Goal: Task Accomplishment & Management: Manage account settings

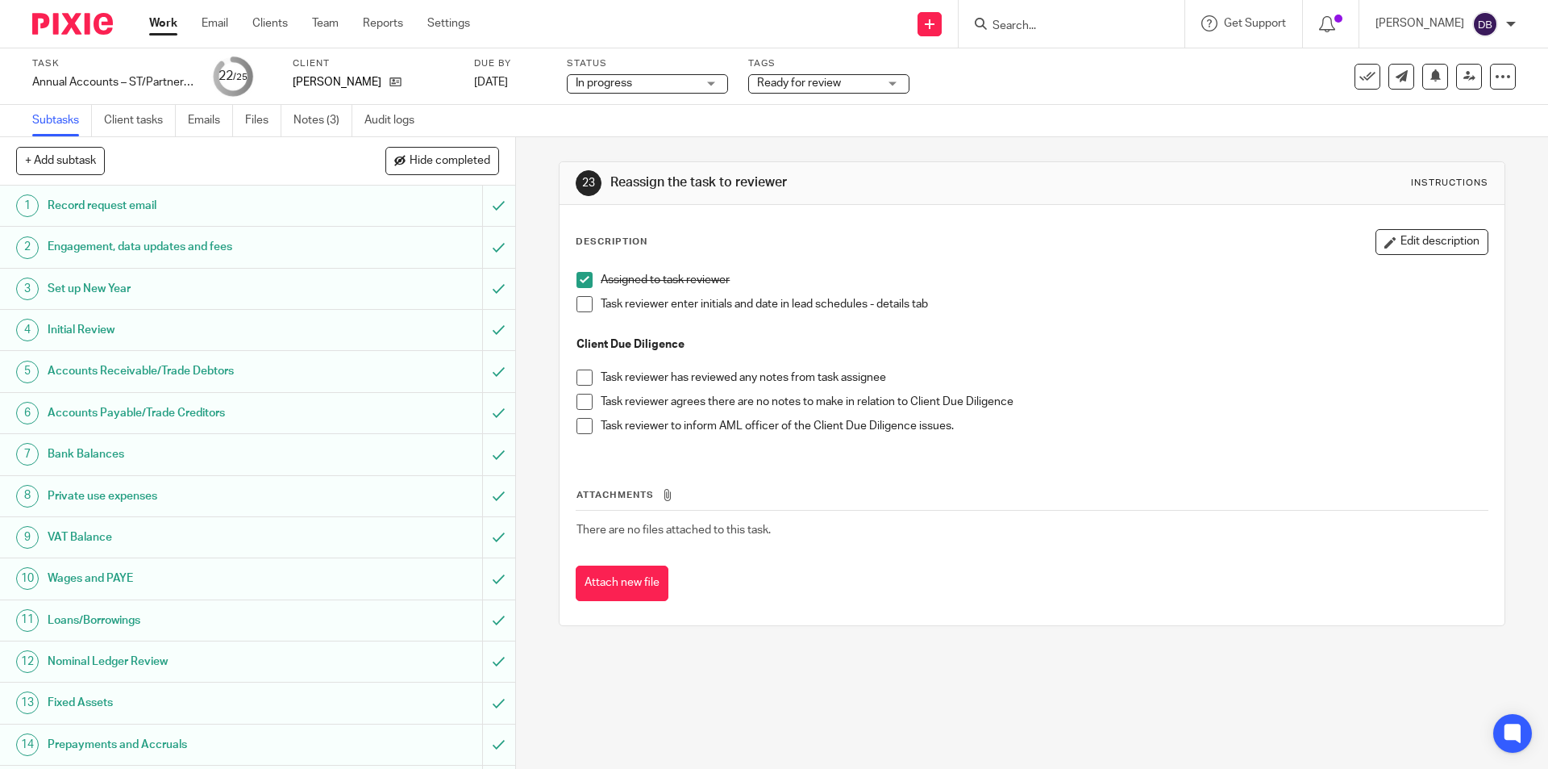
click at [847, 83] on span "Ready for review" at bounding box center [817, 83] width 121 height 17
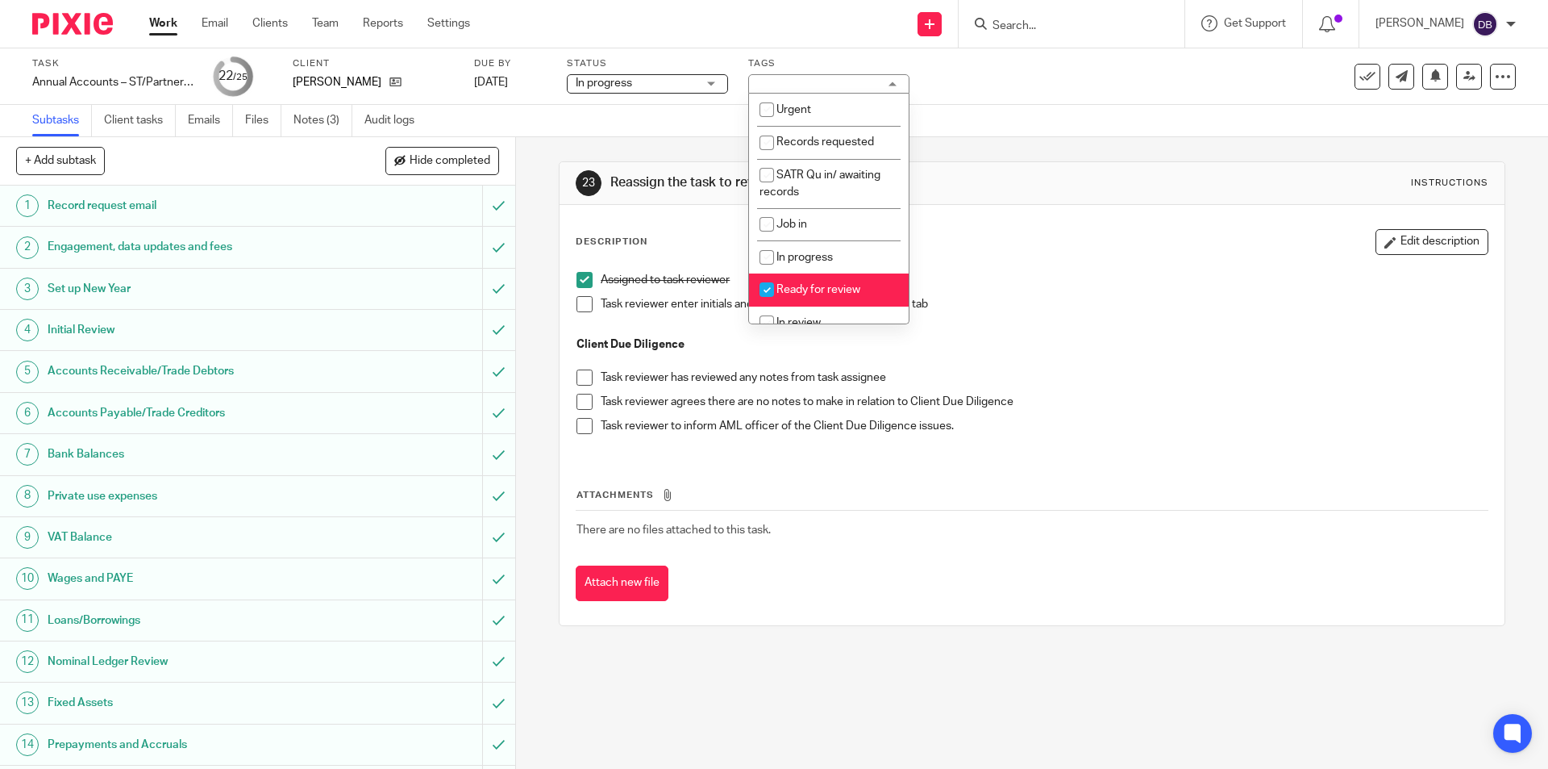
click at [816, 290] on span "Ready for review" at bounding box center [819, 289] width 84 height 11
checkbox input "false"
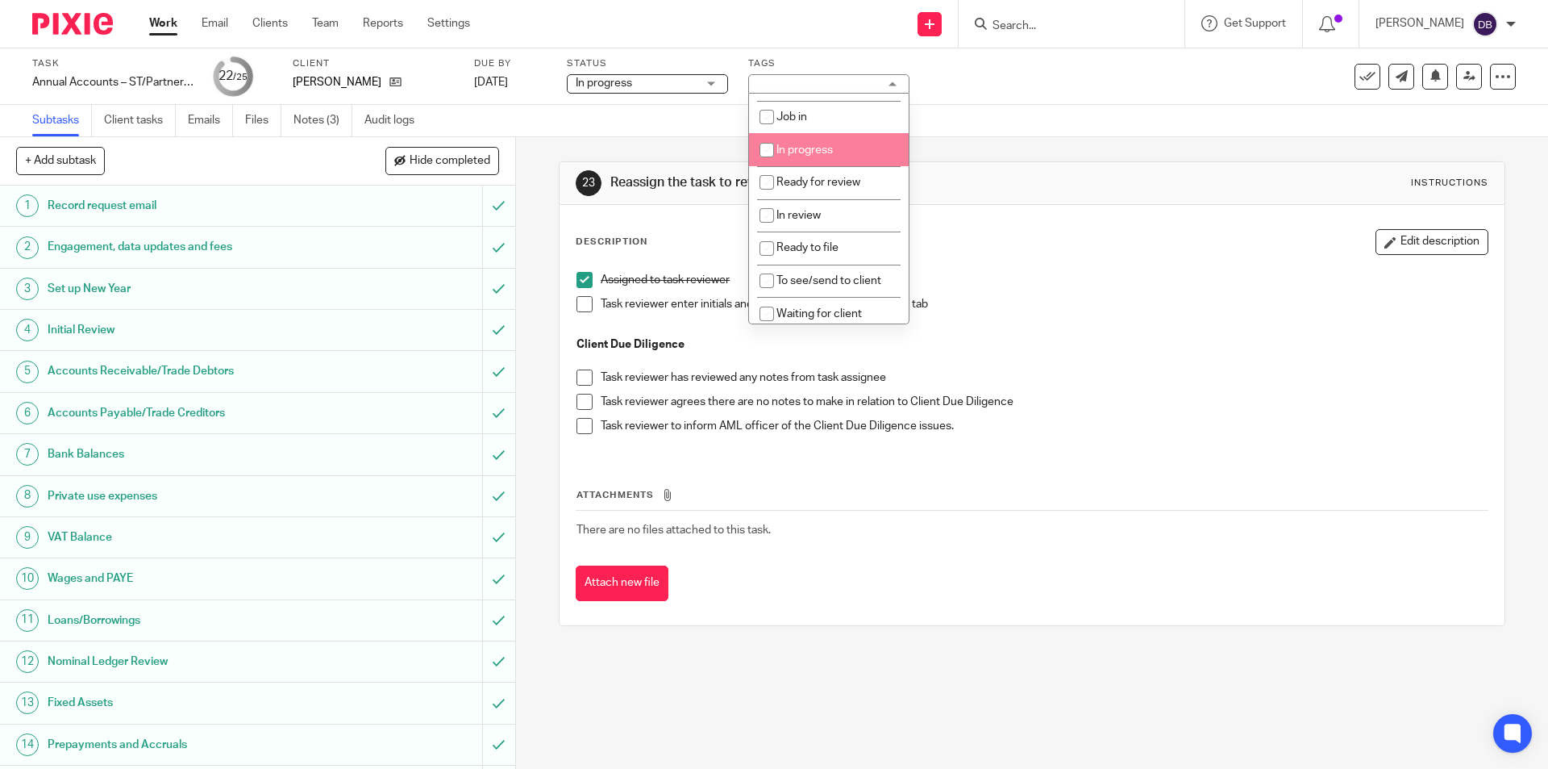
scroll to position [161, 0]
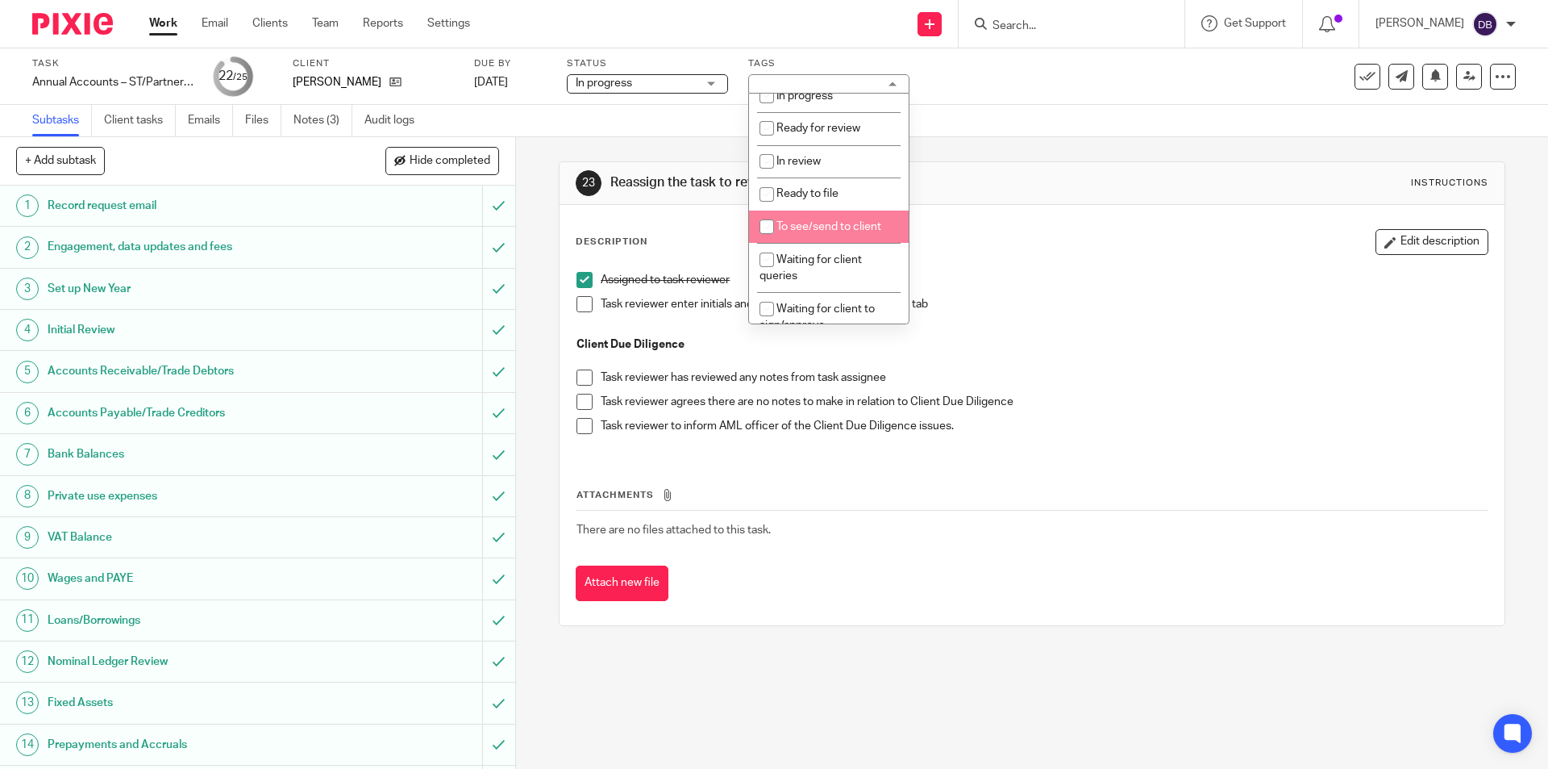
click at [819, 220] on li "To see/send to client" at bounding box center [829, 226] width 160 height 33
checkbox input "true"
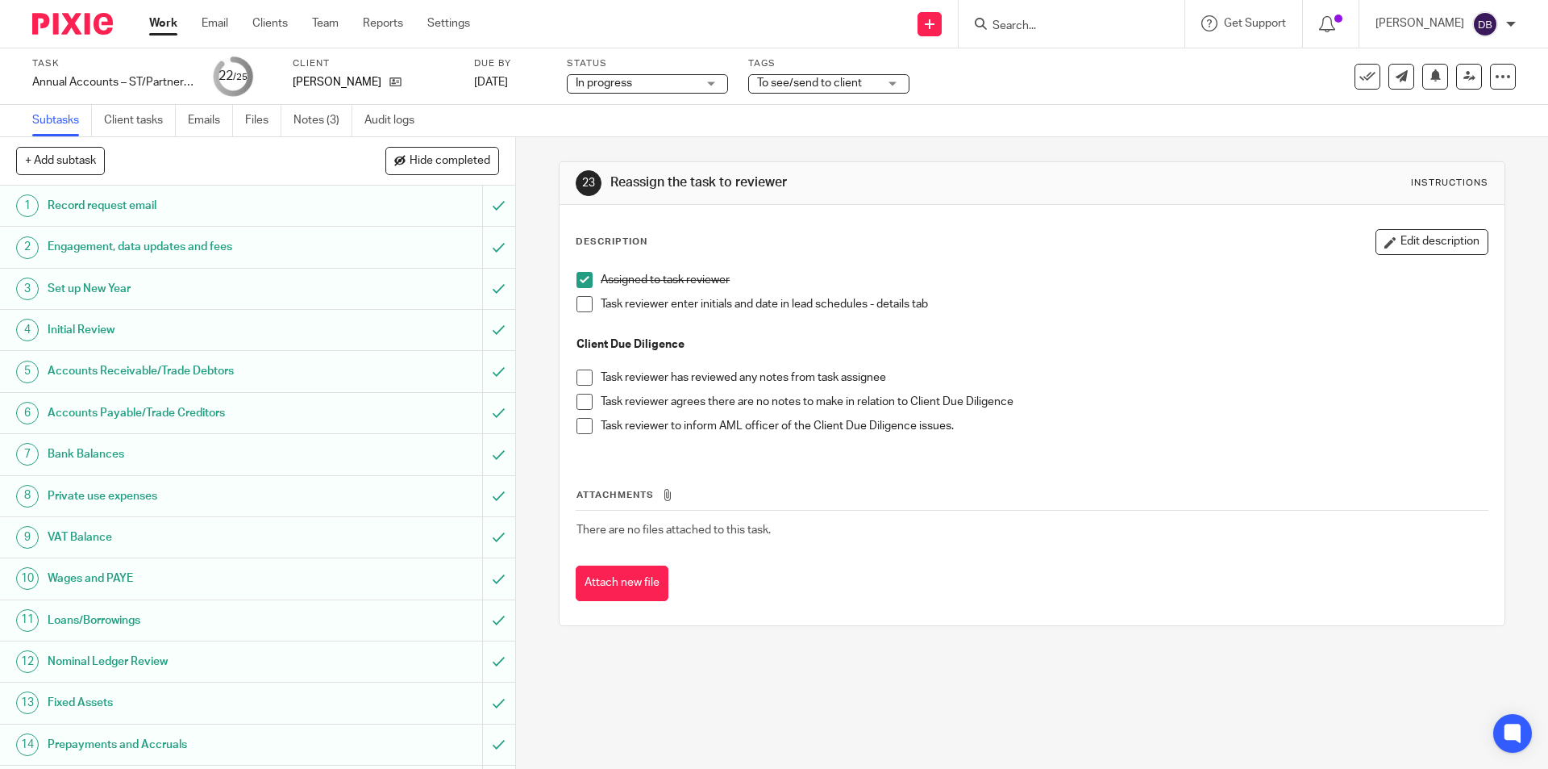
click at [526, 436] on div "23 Reassign the task to reviewer Instructions Description Edit description Assi…" at bounding box center [1032, 452] width 1032 height 631
click at [577, 304] on span at bounding box center [585, 304] width 16 height 16
click at [577, 399] on span at bounding box center [585, 402] width 16 height 16
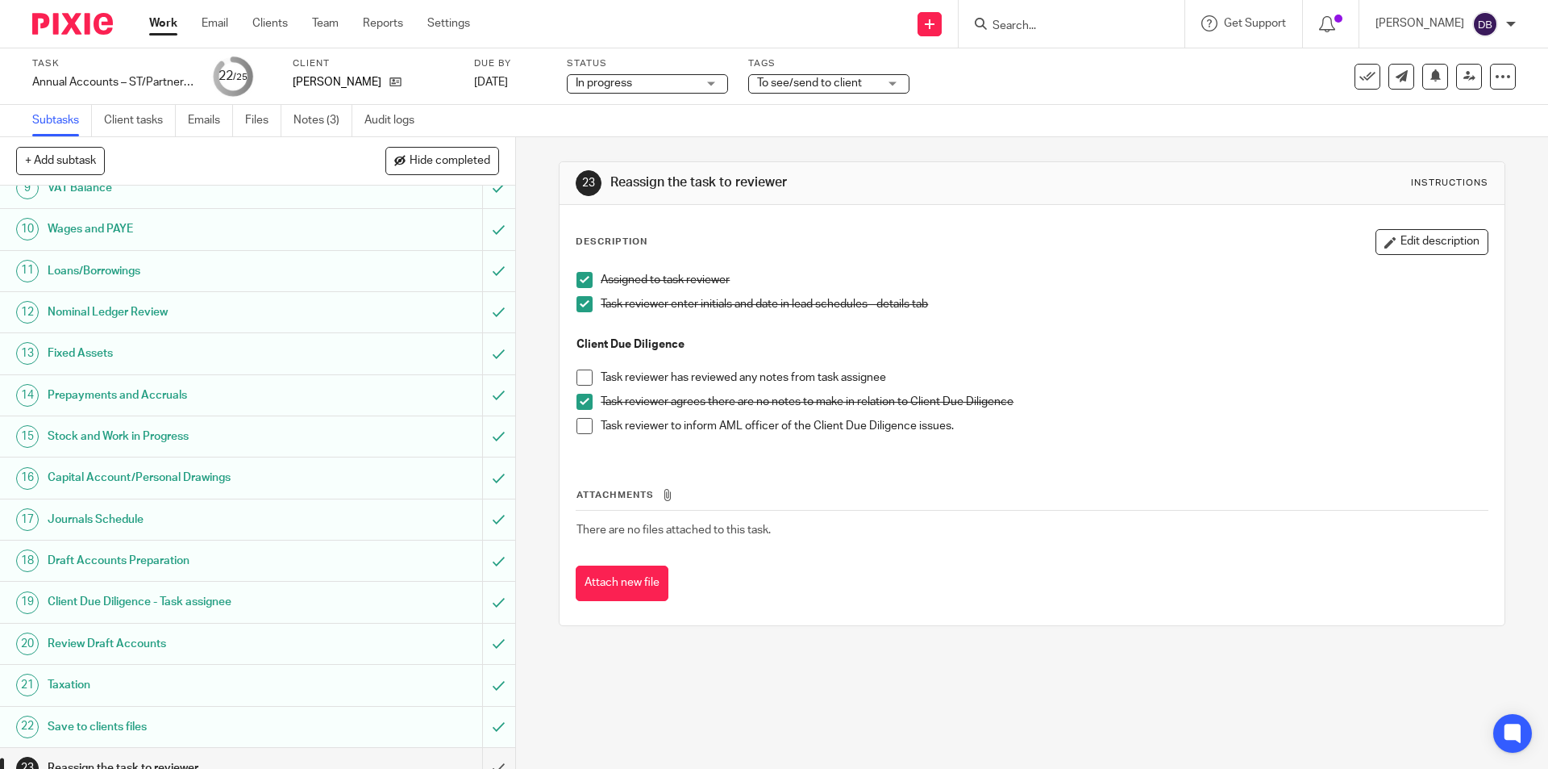
scroll to position [452, 0]
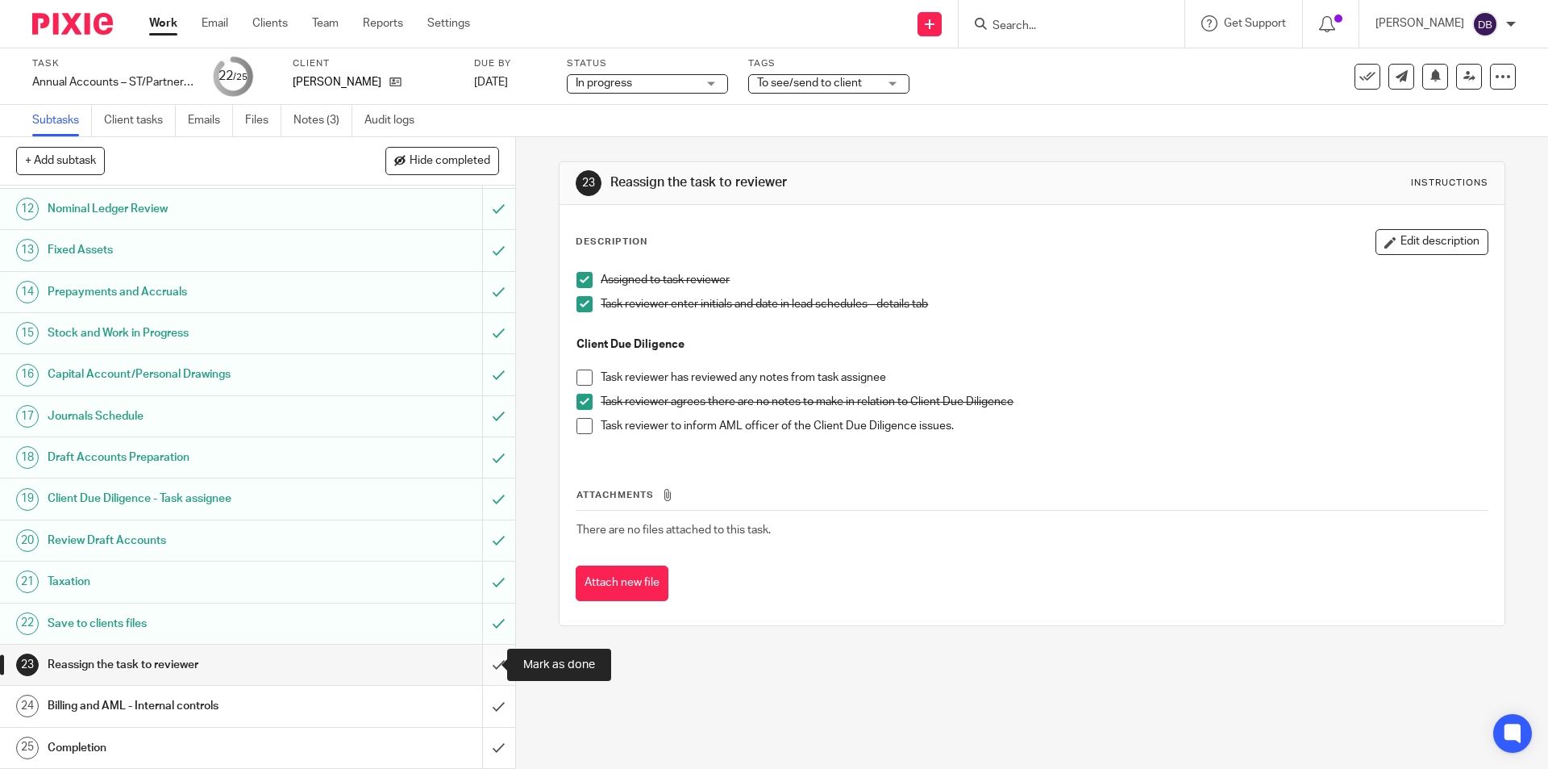
click at [478, 661] on input "submit" at bounding box center [257, 664] width 515 height 40
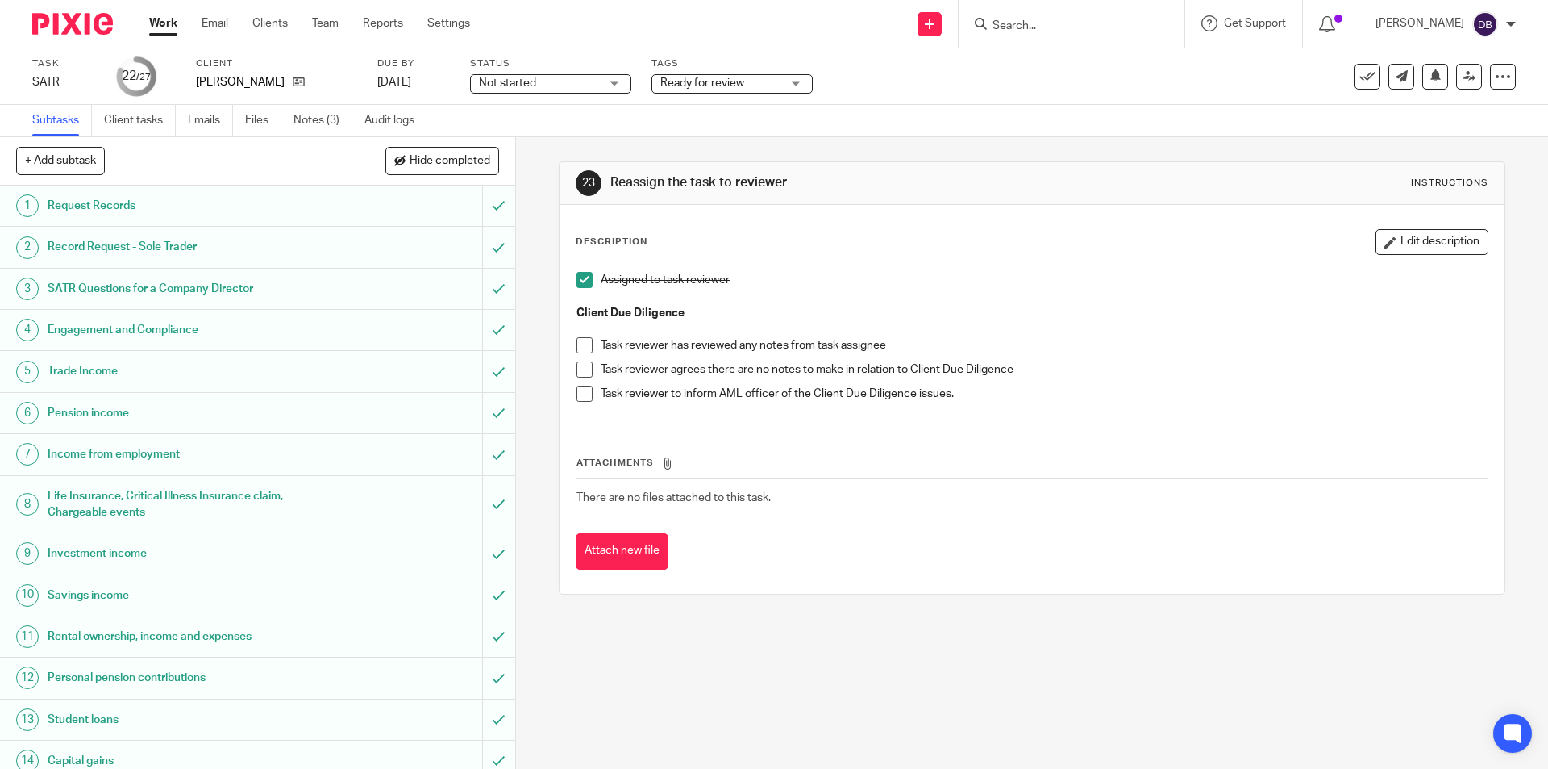
click at [776, 80] on span "Ready for review" at bounding box center [720, 83] width 121 height 17
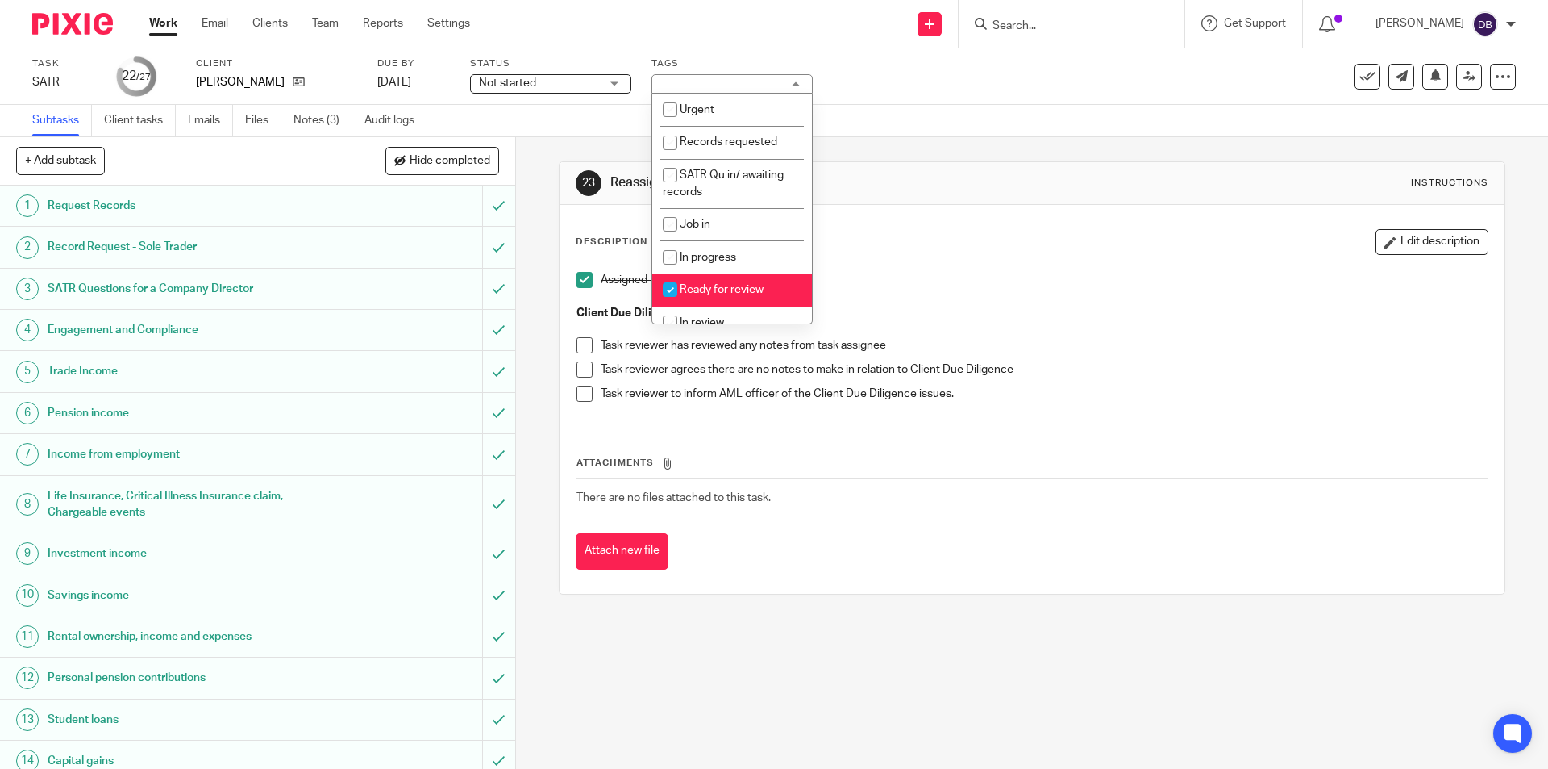
click at [709, 286] on span "Ready for review" at bounding box center [722, 289] width 84 height 11
checkbox input "false"
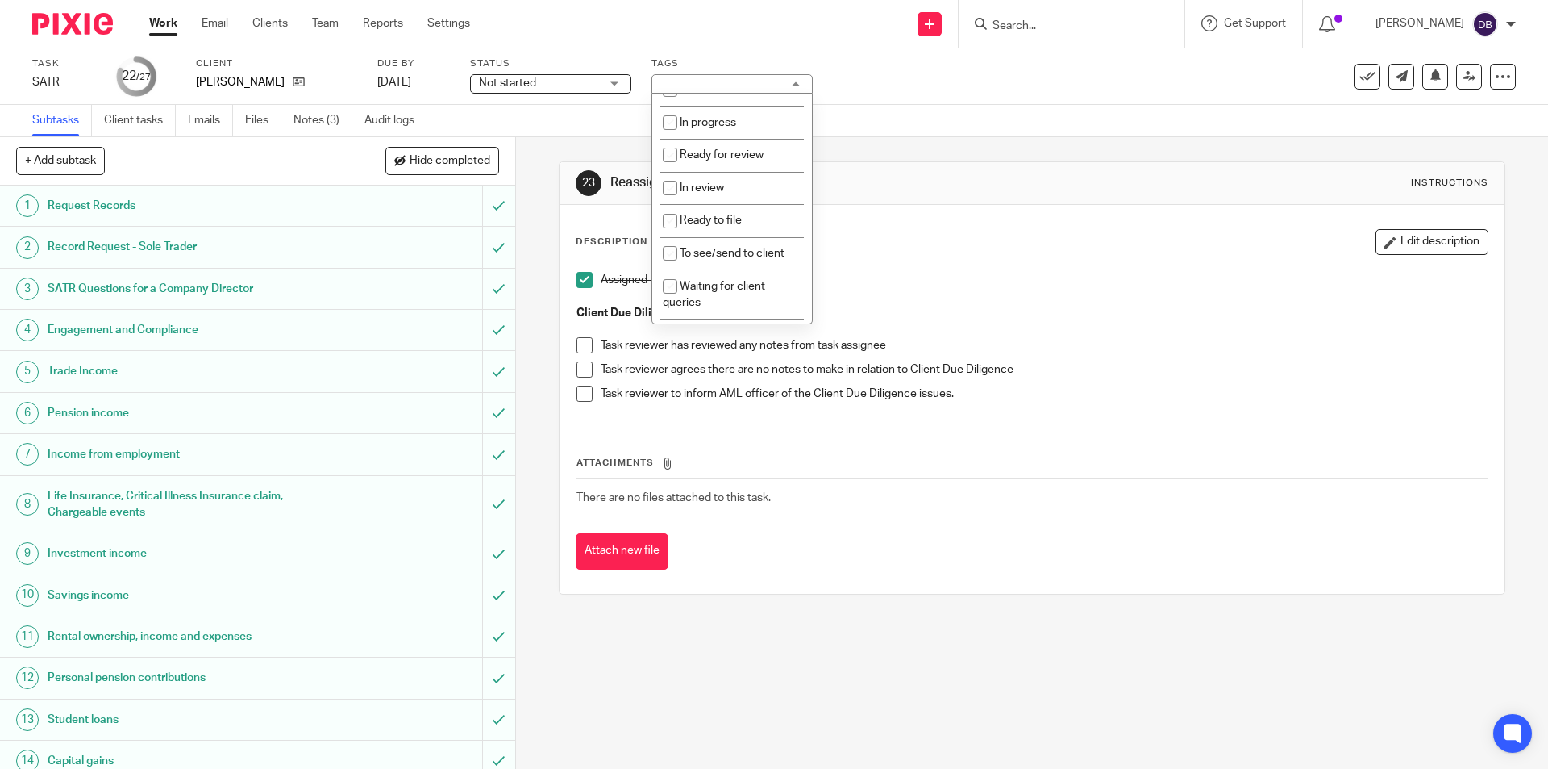
scroll to position [161, 0]
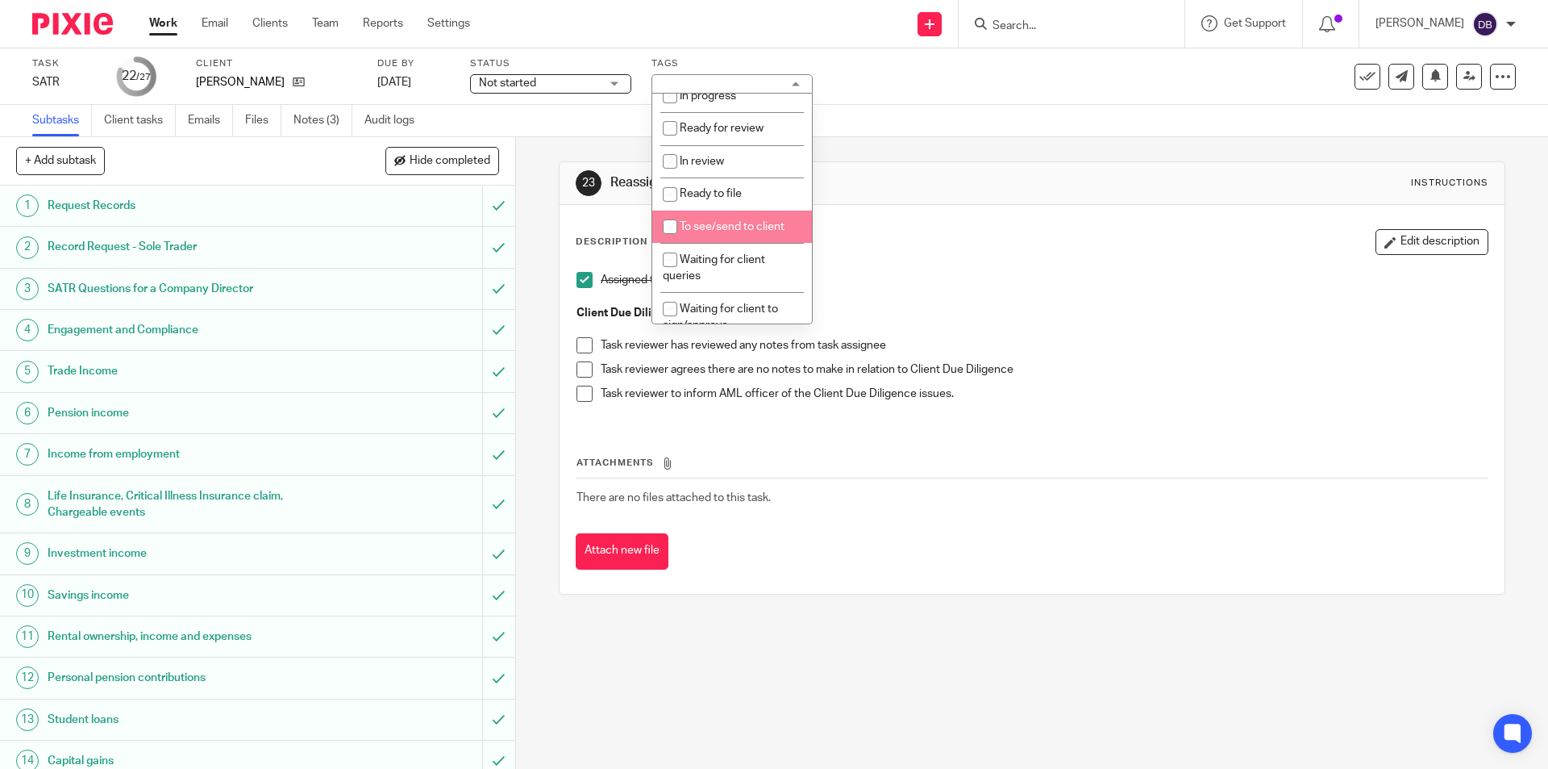
click at [713, 223] on span "To see/send to client" at bounding box center [732, 226] width 105 height 11
checkbox input "true"
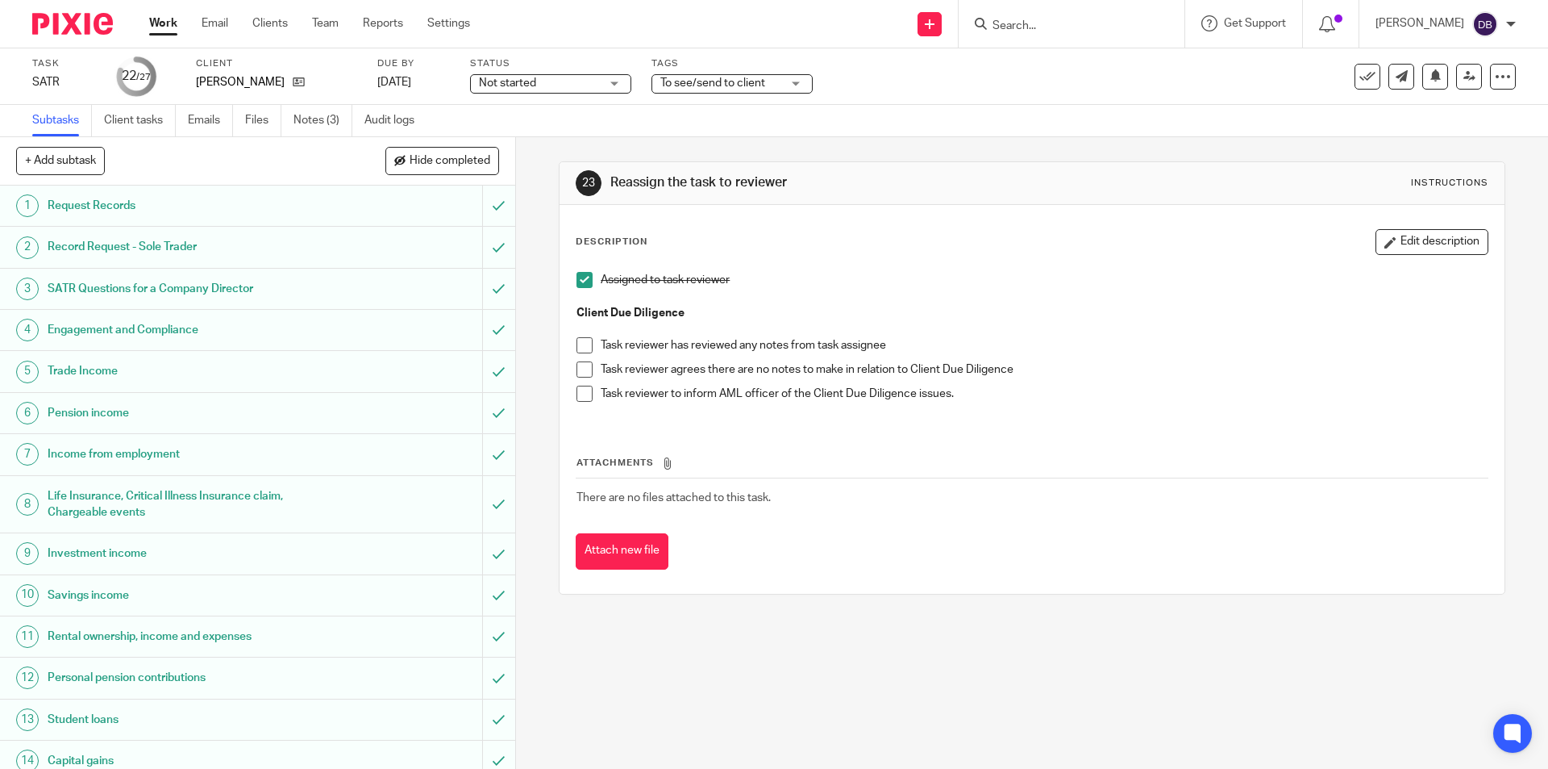
click at [539, 335] on div "23 Reassign the task to reviewer Instructions Description Edit description Assi…" at bounding box center [1032, 452] width 1032 height 631
click at [577, 373] on span at bounding box center [585, 369] width 16 height 16
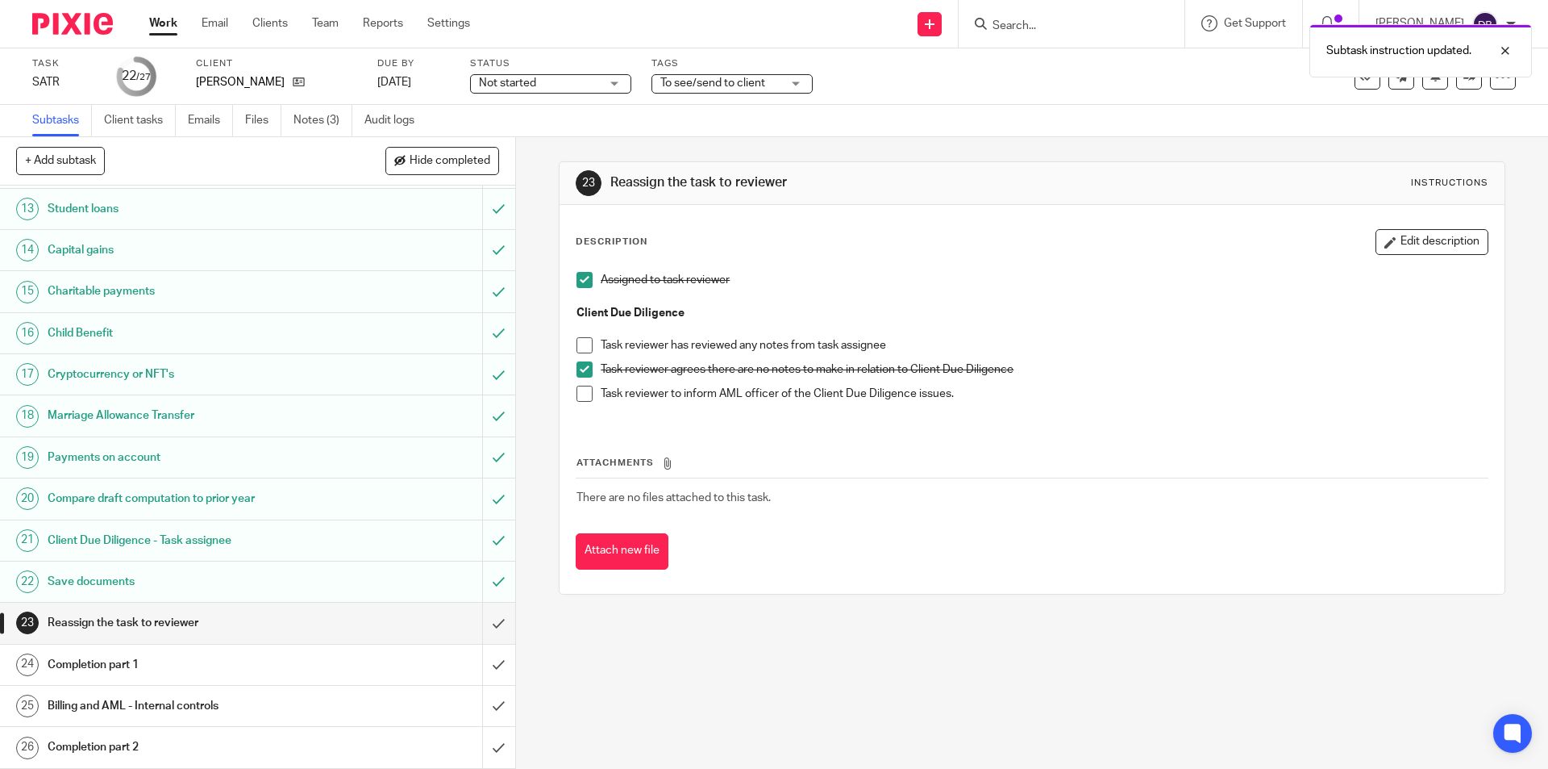
scroll to position [552, 0]
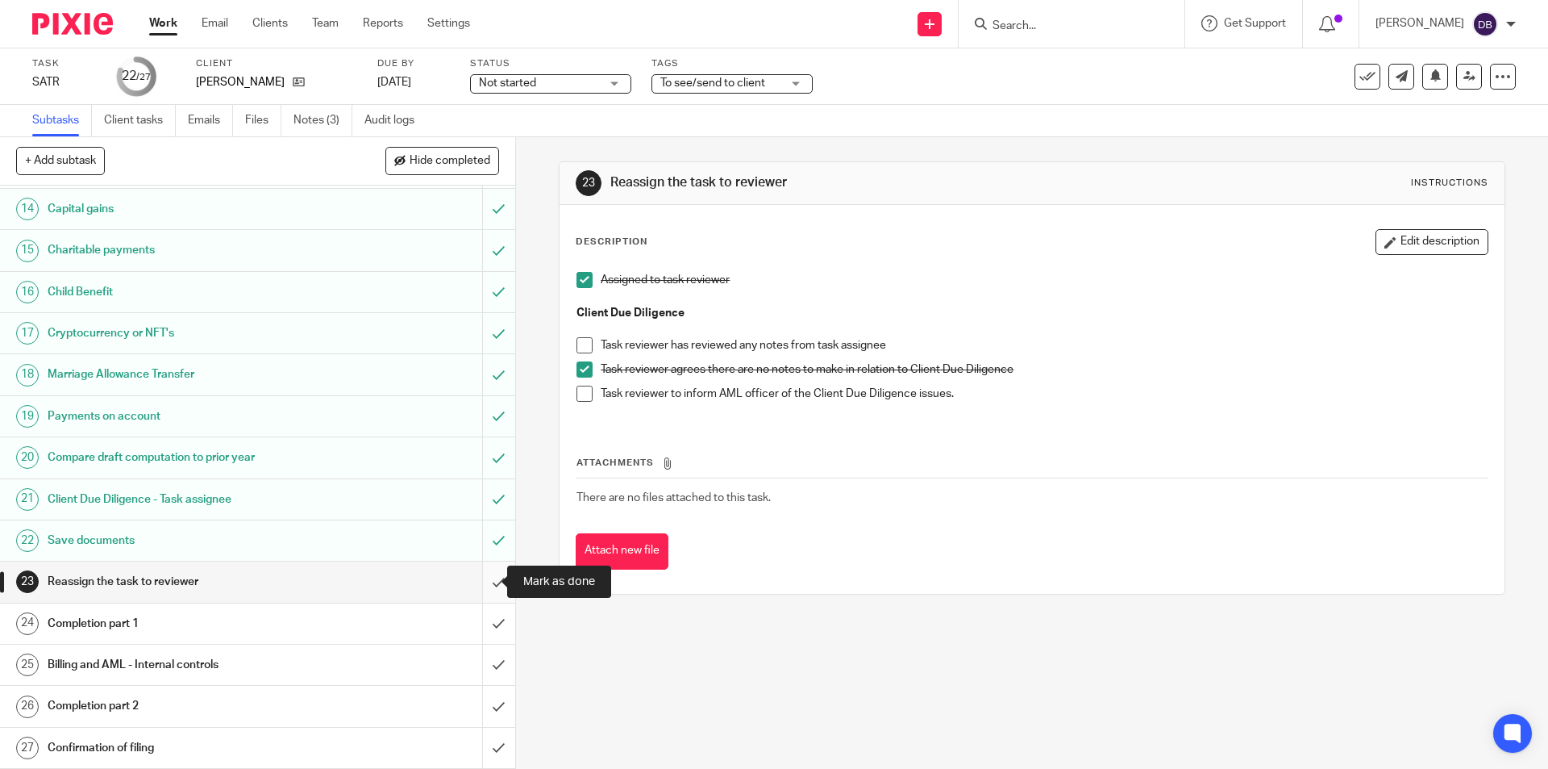
click at [481, 579] on input "submit" at bounding box center [257, 581] width 515 height 40
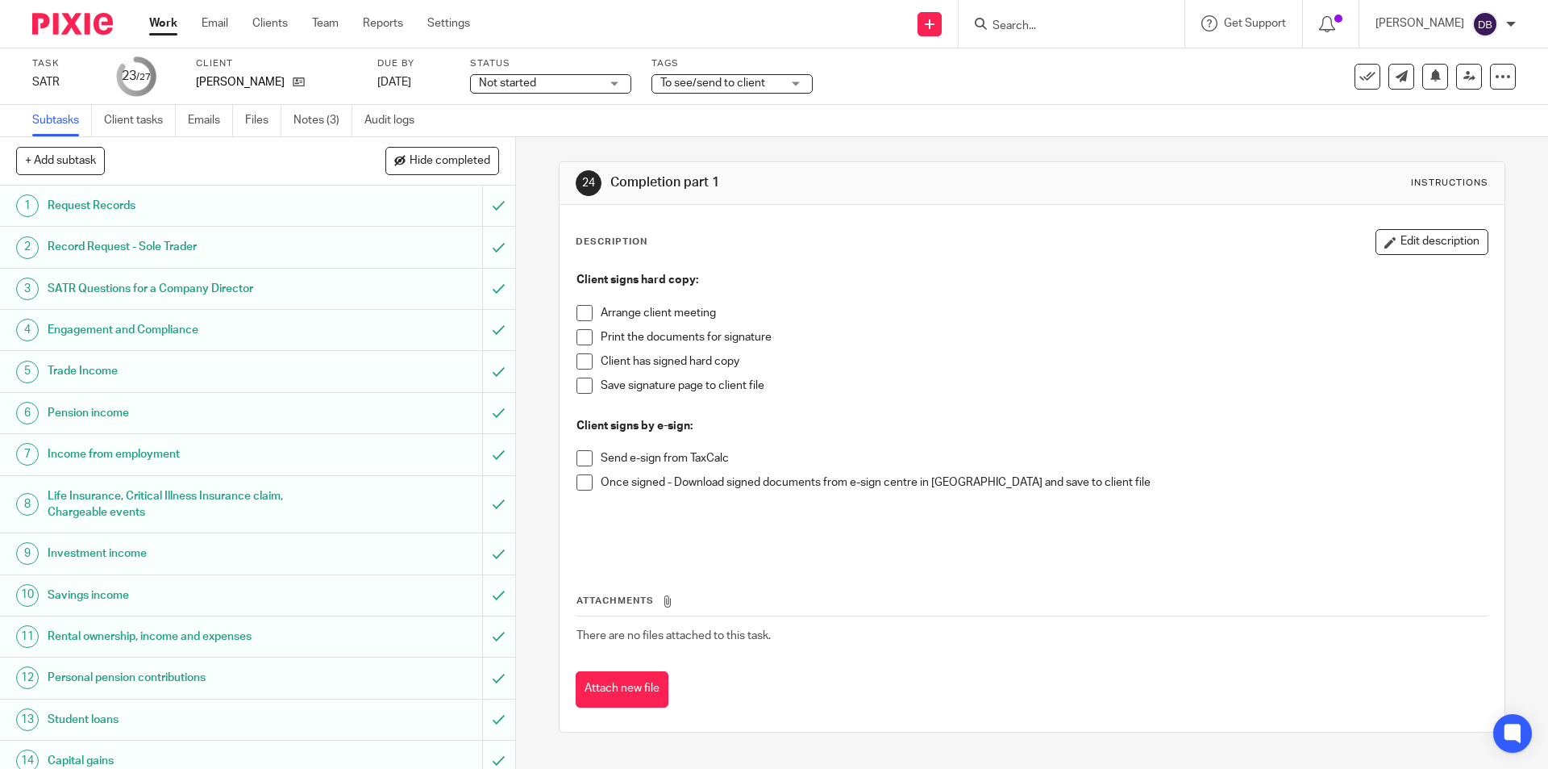
click at [535, 425] on div "24 Completion part 1 Instructions Description Edit description Client signs har…" at bounding box center [1032, 452] width 1032 height 631
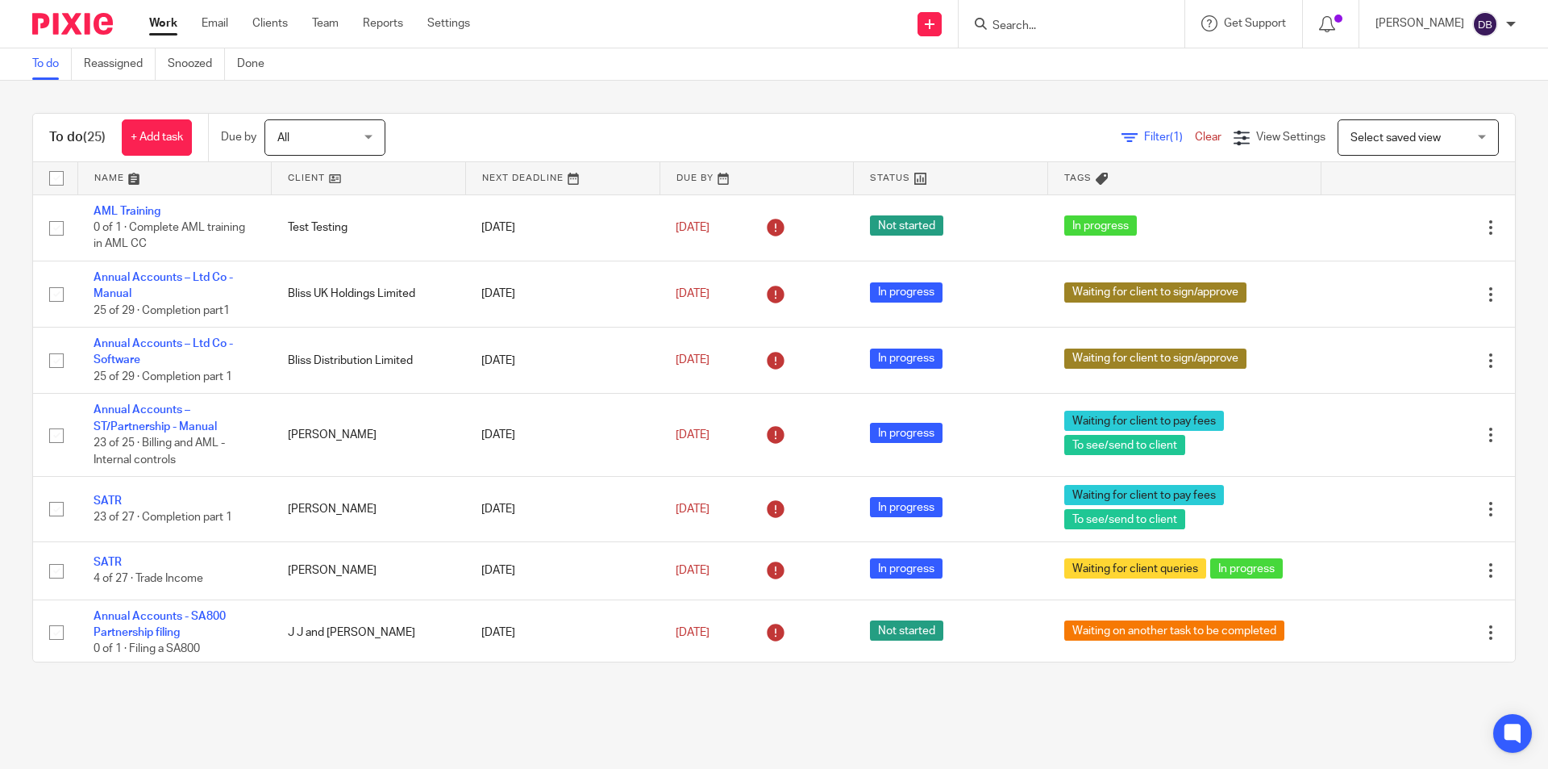
scroll to position [1303, 0]
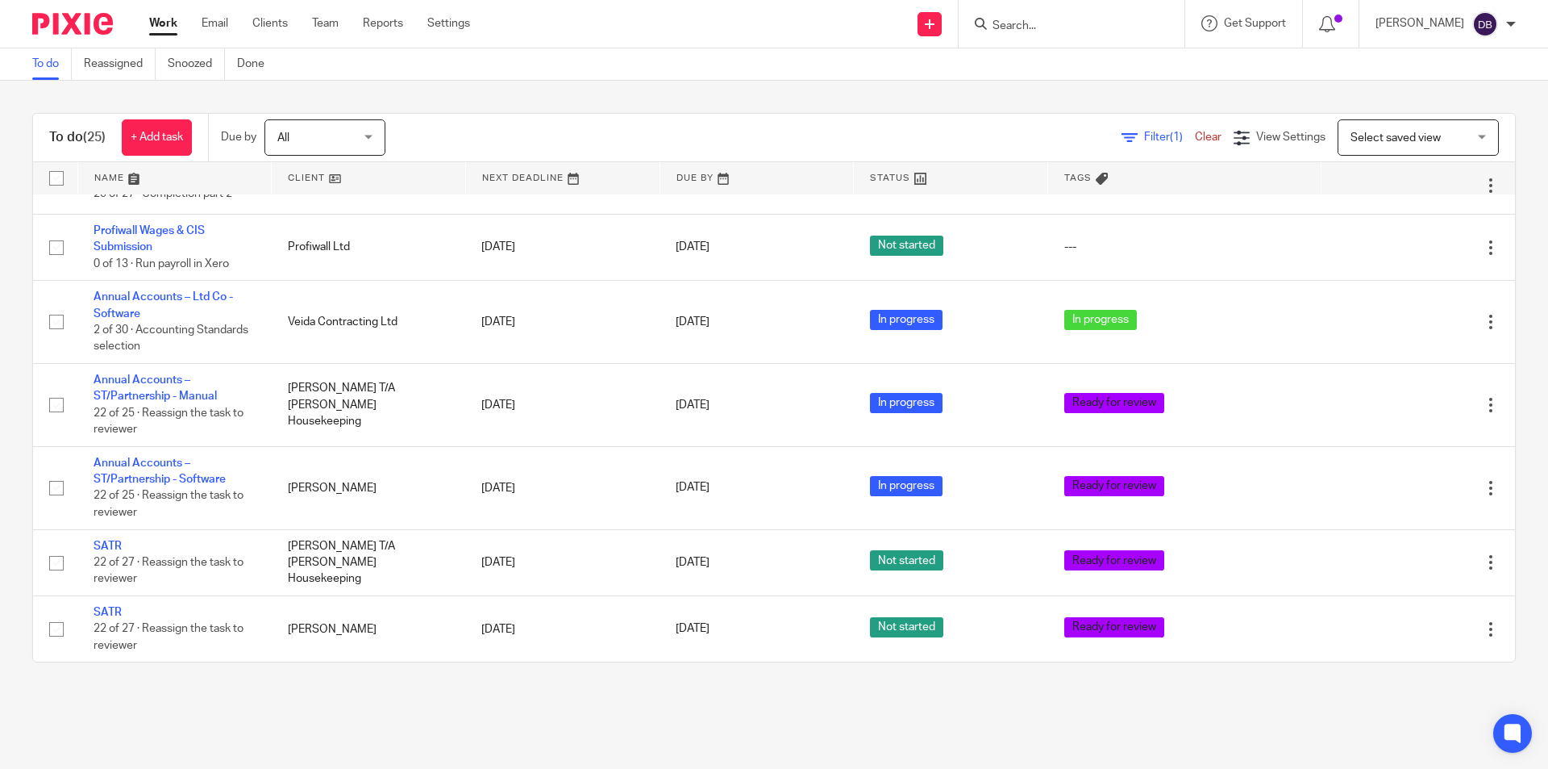
click at [165, 21] on link "Work" at bounding box center [163, 23] width 28 height 16
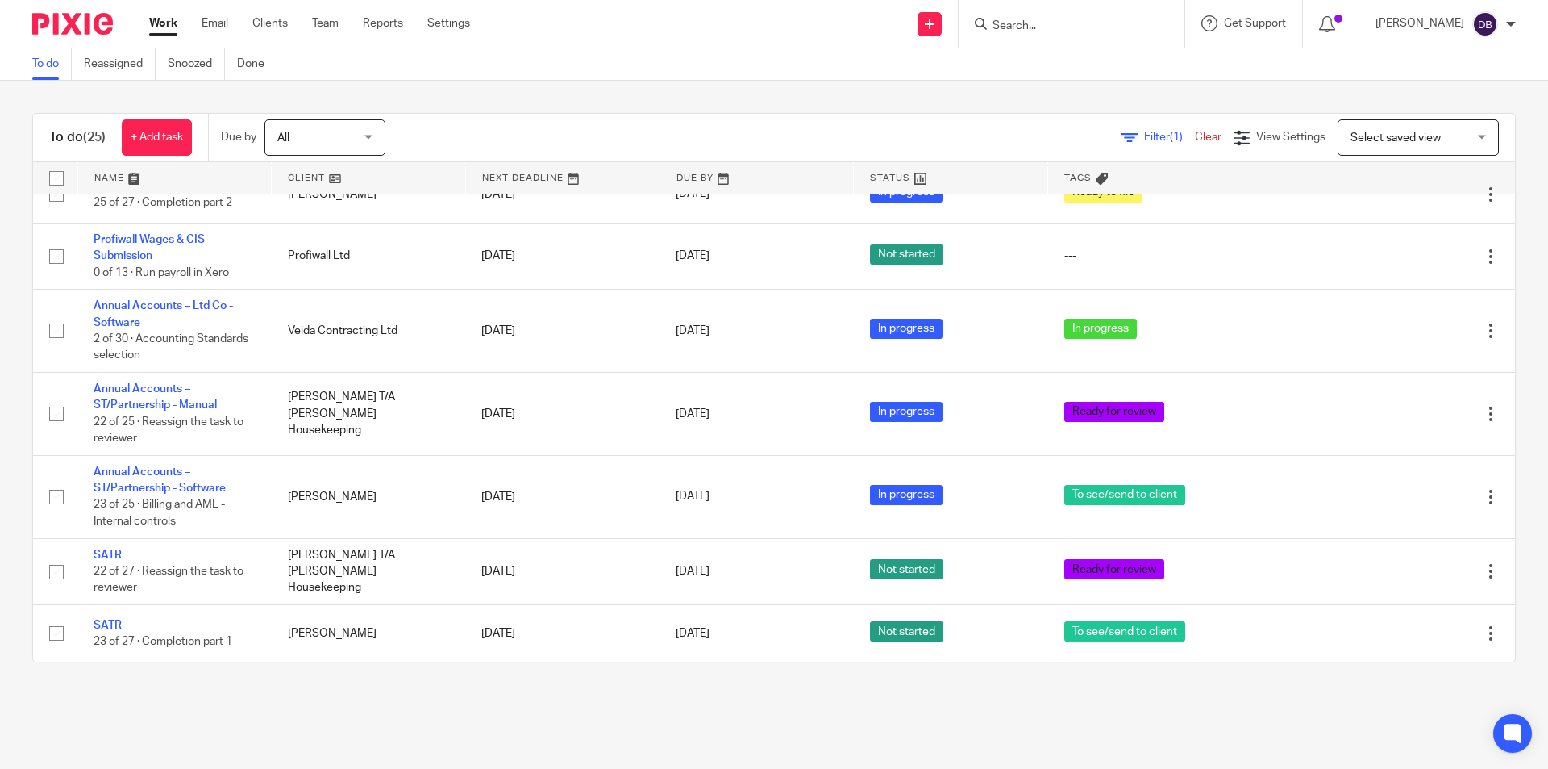
scroll to position [1294, 0]
